Goal: Check status: Check status

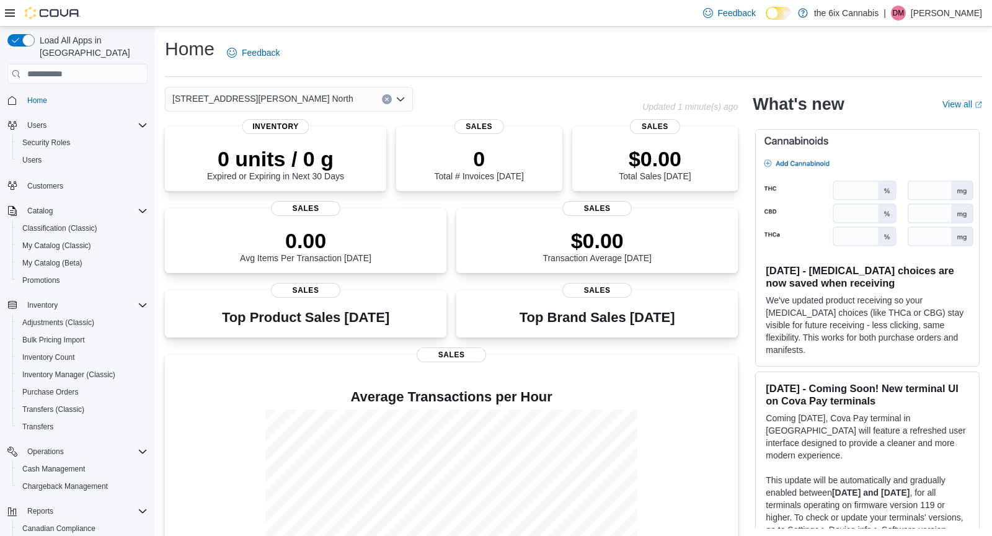
click at [360, 97] on div "475 Westney Rd. North" at bounding box center [289, 99] width 248 height 25
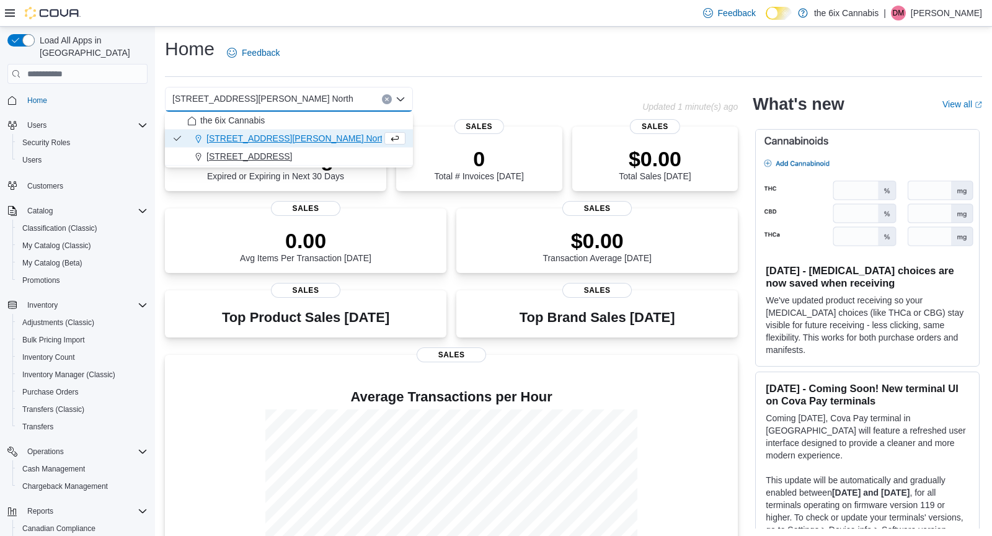
click at [326, 157] on div "[STREET_ADDRESS]" at bounding box center [296, 156] width 218 height 12
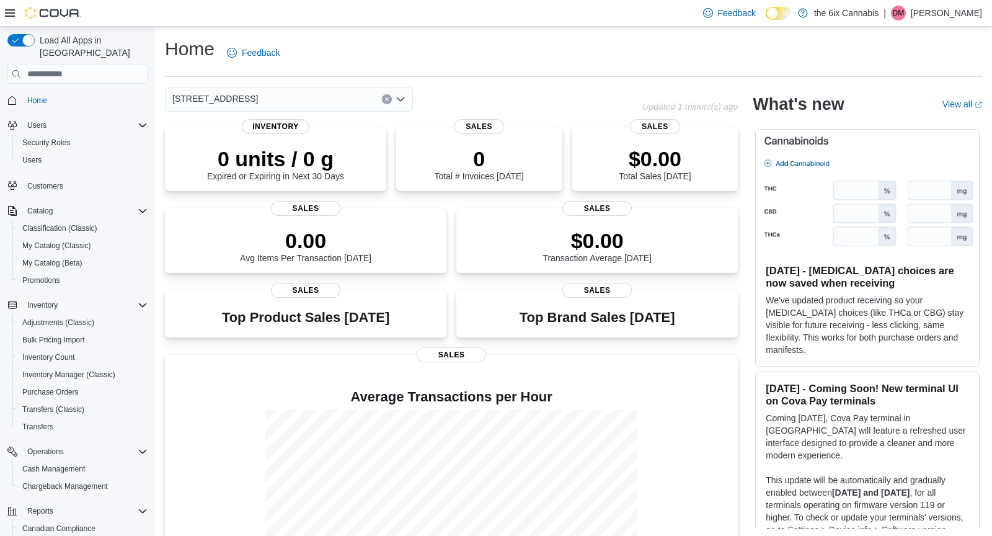
click at [447, 172] on div "0 Total # Invoices Today" at bounding box center [479, 163] width 89 height 35
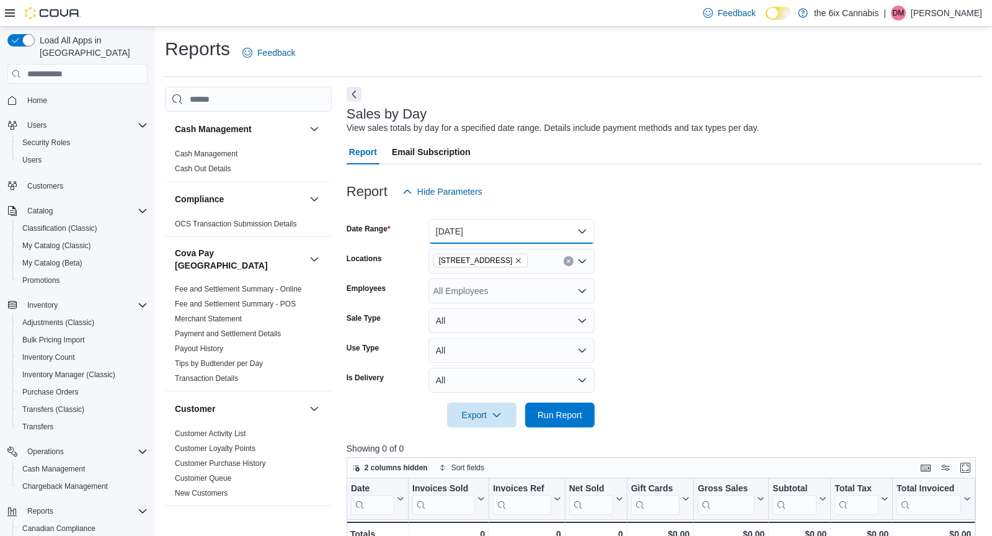
click at [487, 237] on button "[DATE]" at bounding box center [512, 231] width 166 height 25
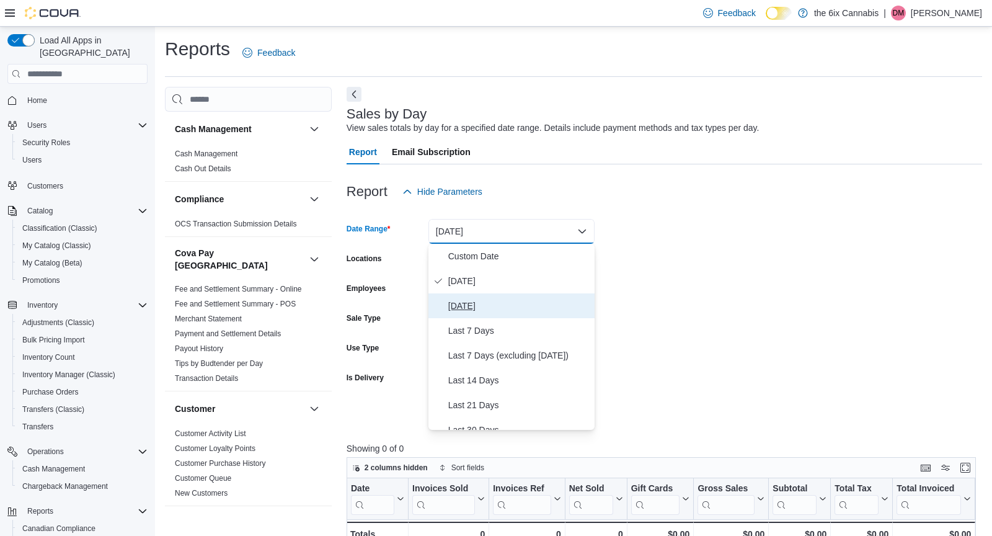
click at [487, 305] on span "[DATE]" at bounding box center [518, 305] width 141 height 15
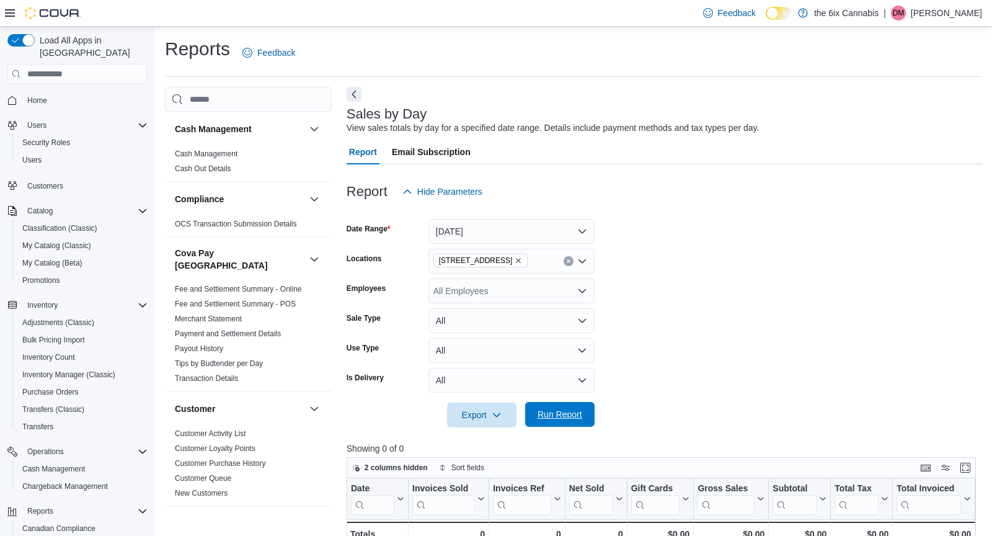
click at [574, 417] on span "Run Report" at bounding box center [560, 414] width 45 height 12
